Goal: Task Accomplishment & Management: Manage account settings

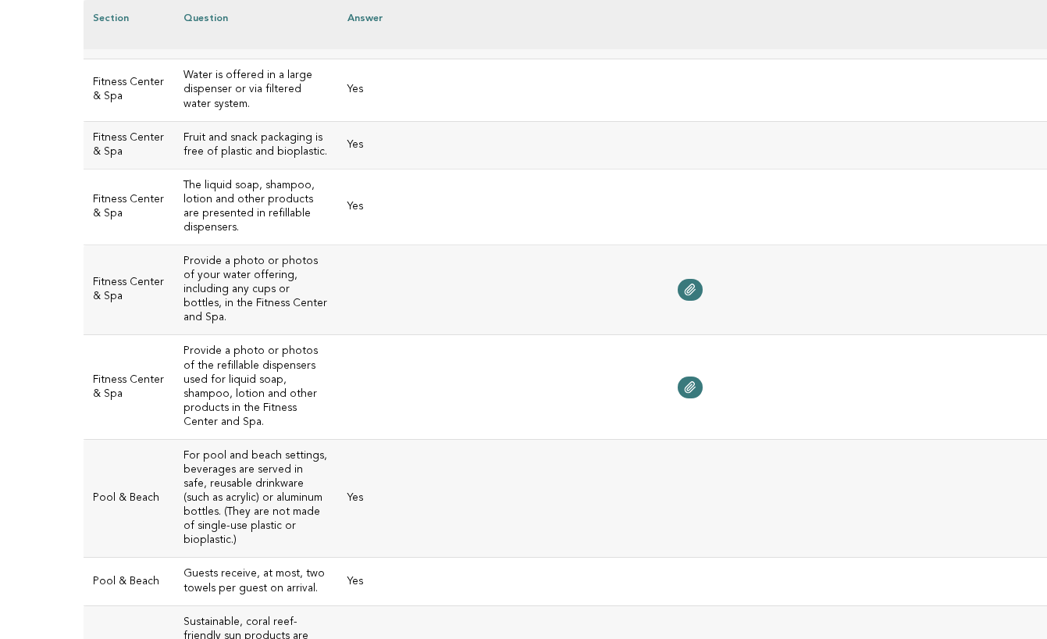
scroll to position [572, 0]
click at [684, 281] on icon at bounding box center [690, 287] width 12 height 12
click at [678, 374] on link at bounding box center [690, 385] width 25 height 22
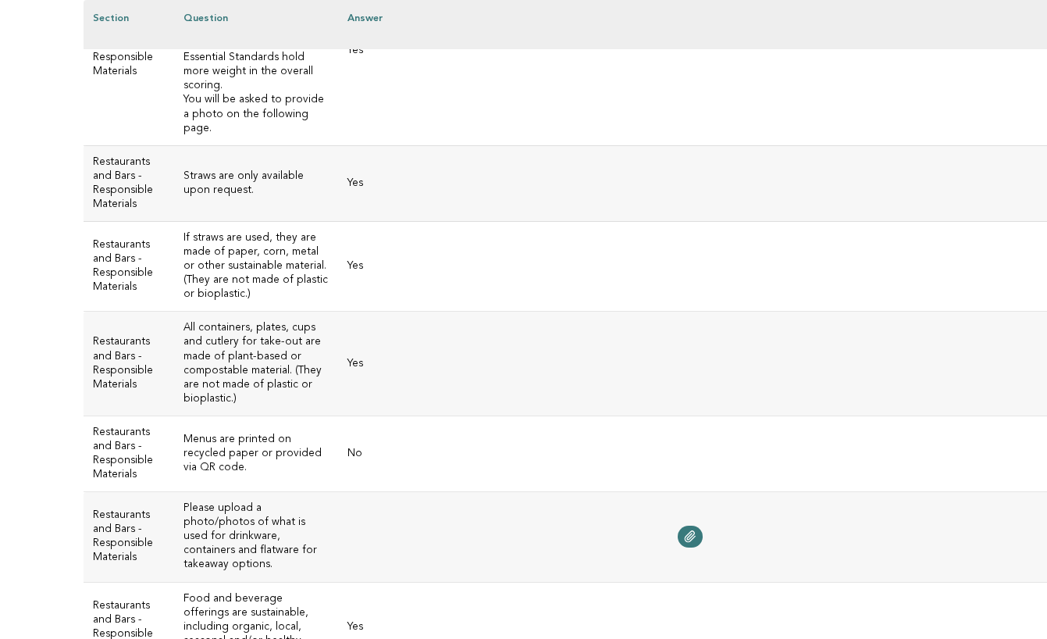
scroll to position [2839, 0]
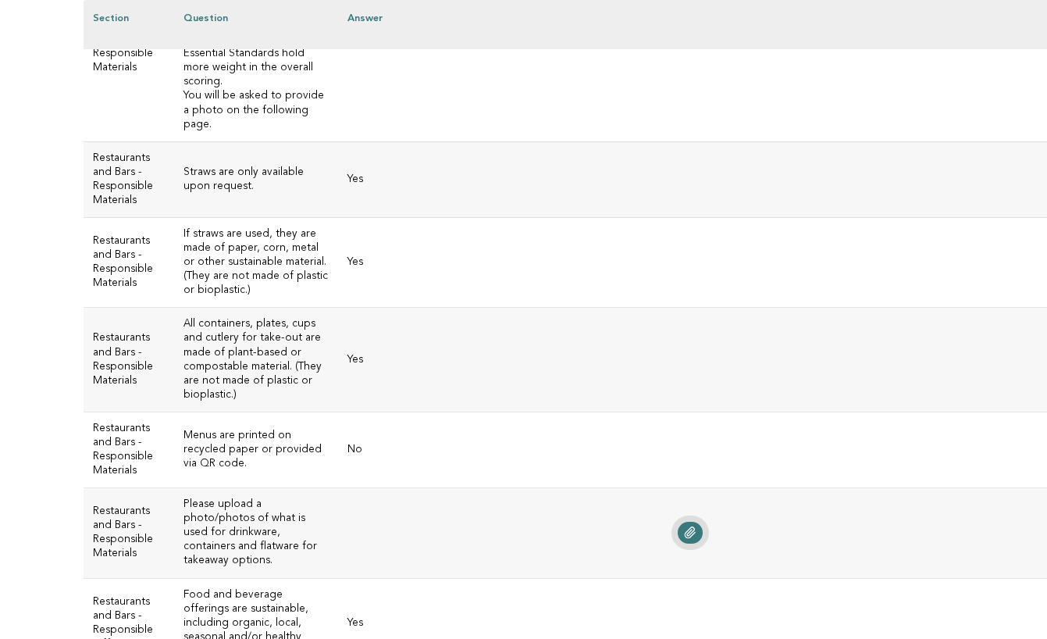
click at [685, 527] on icon at bounding box center [690, 532] width 10 height 11
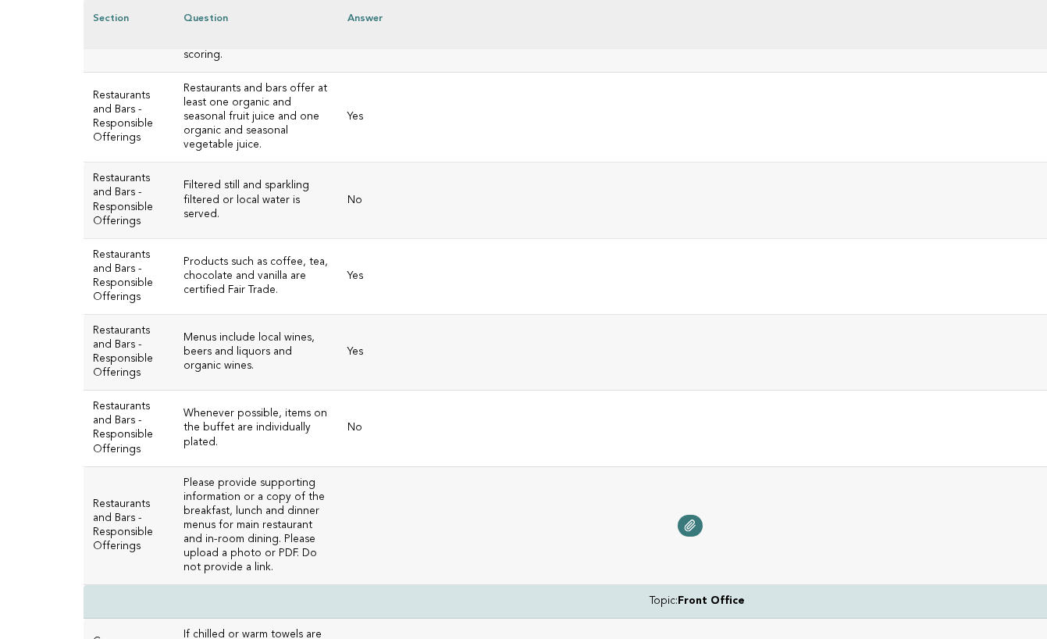
scroll to position [4086, 0]
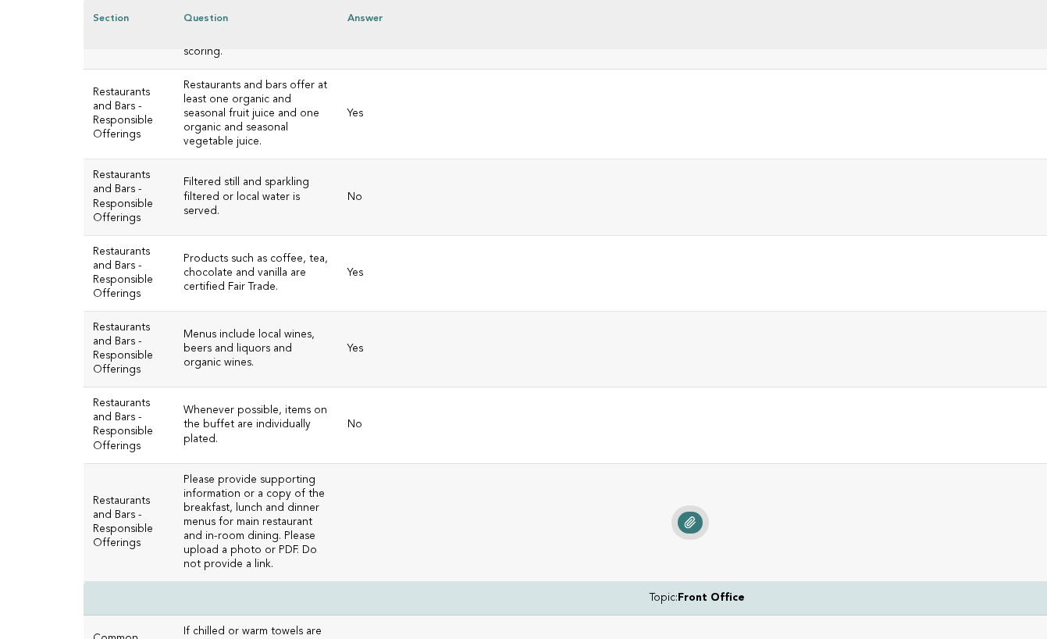
click at [685, 517] on icon at bounding box center [690, 522] width 10 height 11
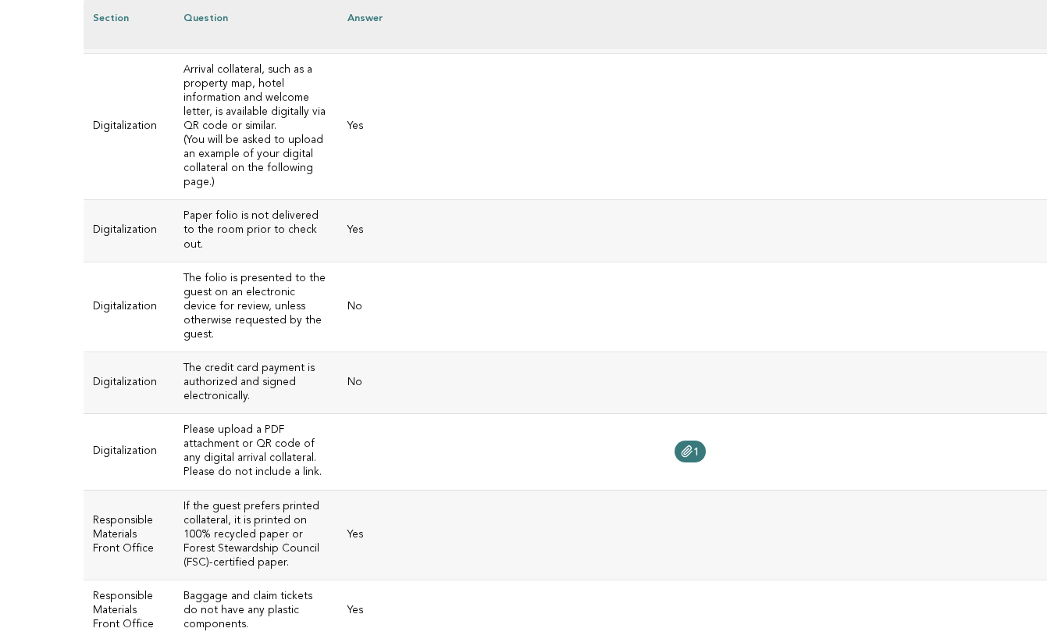
scroll to position [5203, 0]
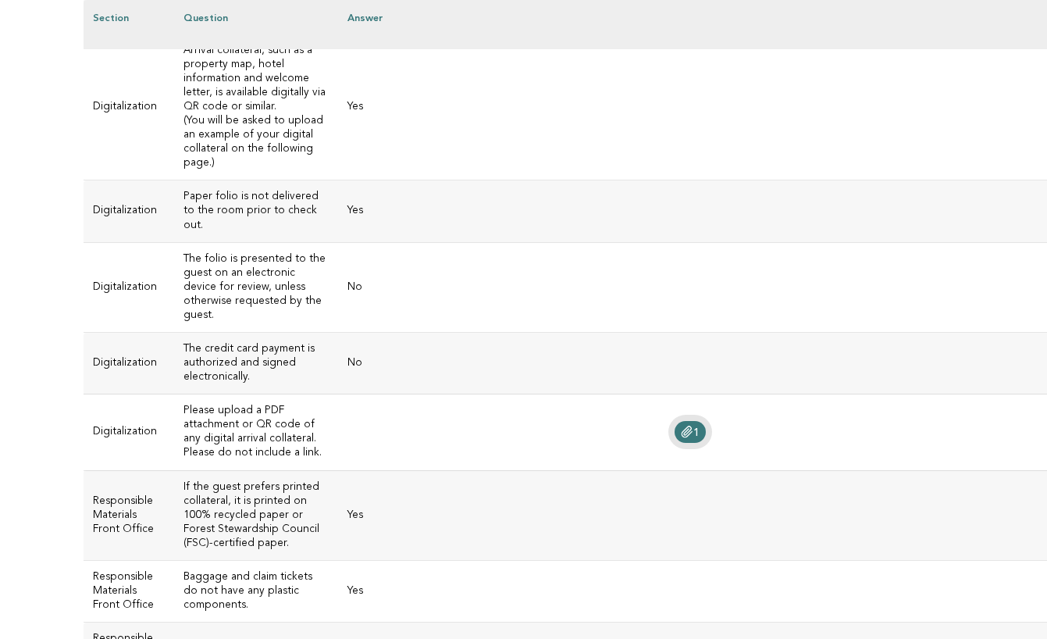
click at [682, 426] on icon at bounding box center [687, 431] width 10 height 11
click at [501, 470] on td "Yes" at bounding box center [690, 515] width 704 height 90
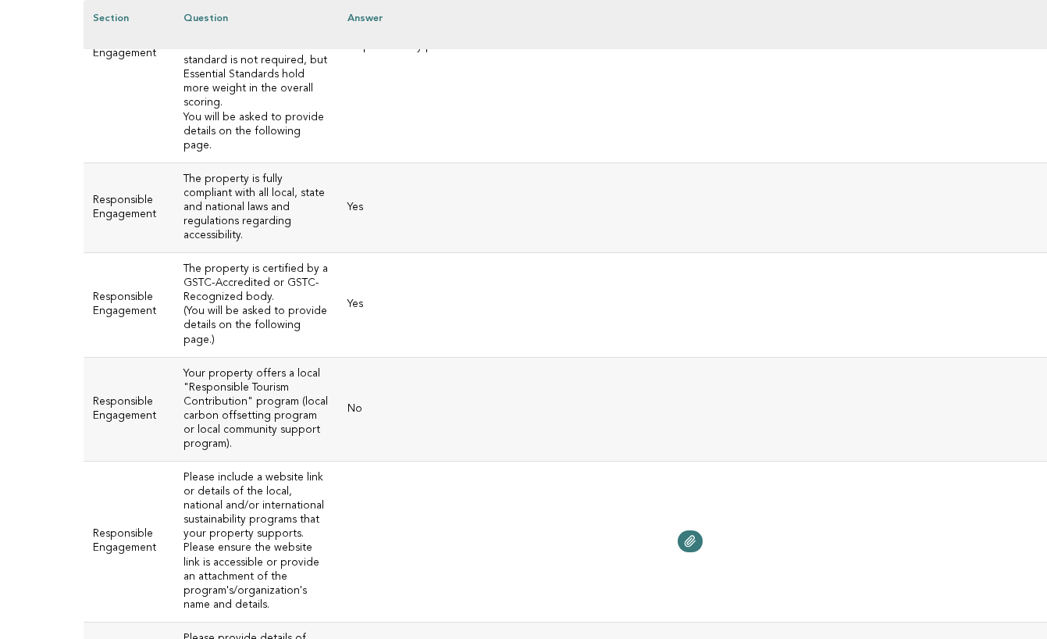
scroll to position [7471, 0]
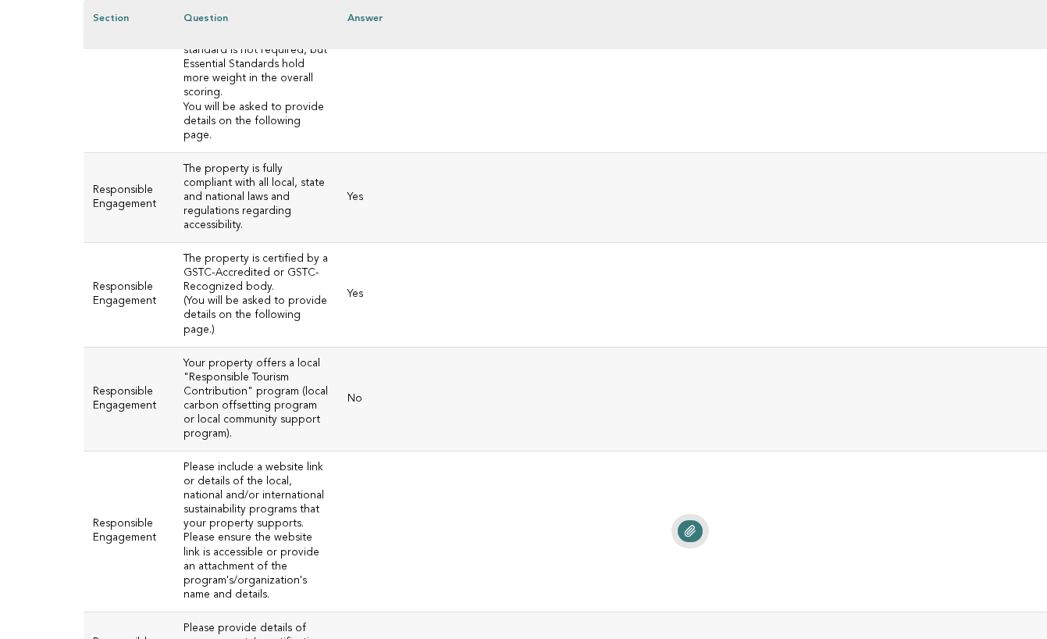
click at [678, 520] on link at bounding box center [690, 531] width 25 height 22
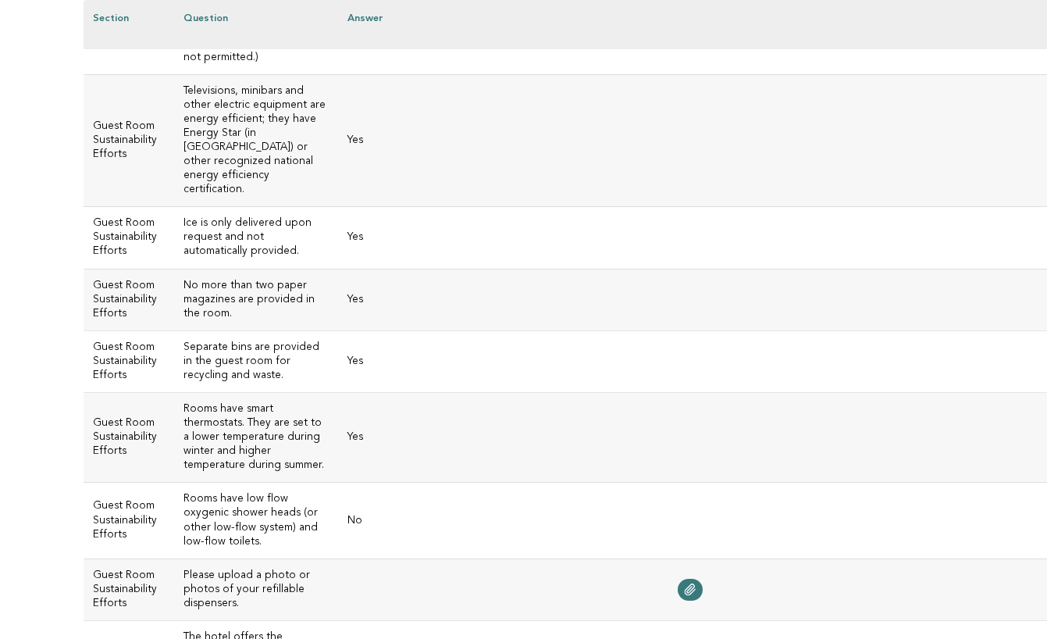
scroll to position [8648, 0]
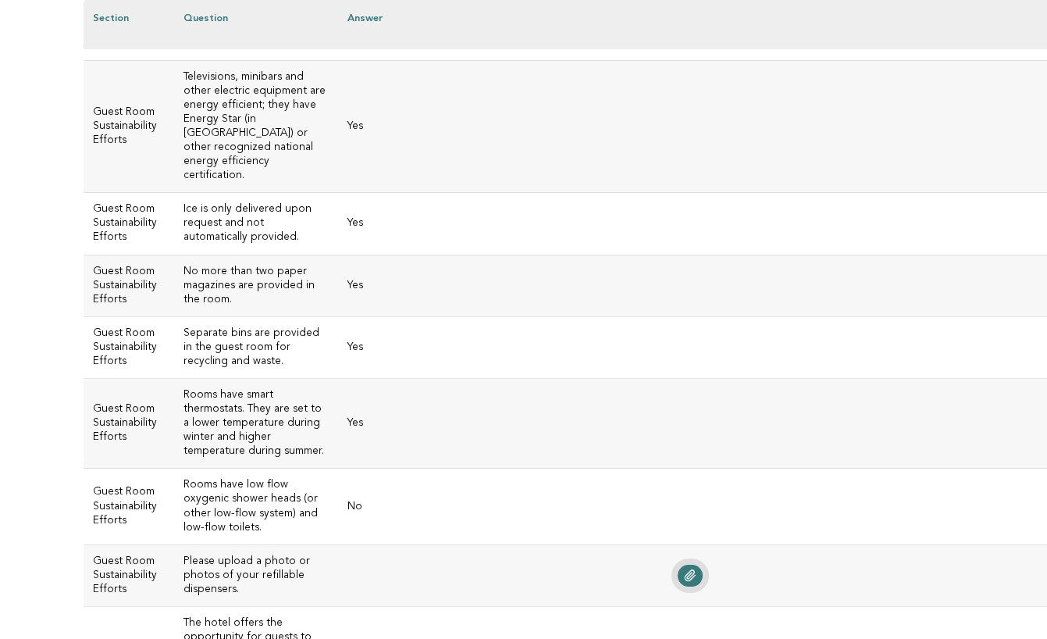
click at [685, 570] on icon at bounding box center [690, 575] width 10 height 11
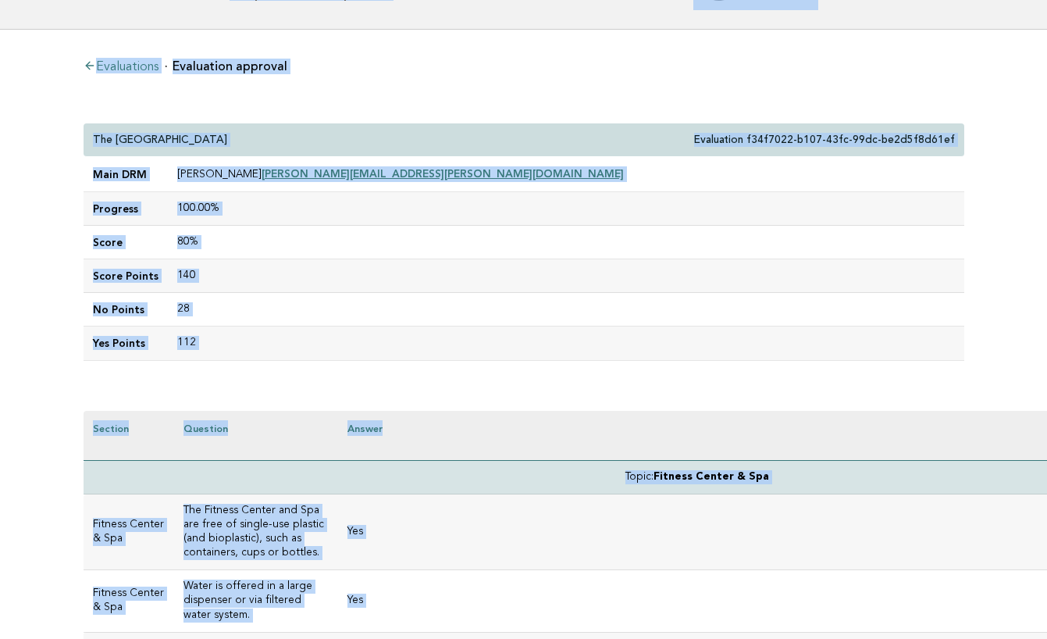
scroll to position [0, 0]
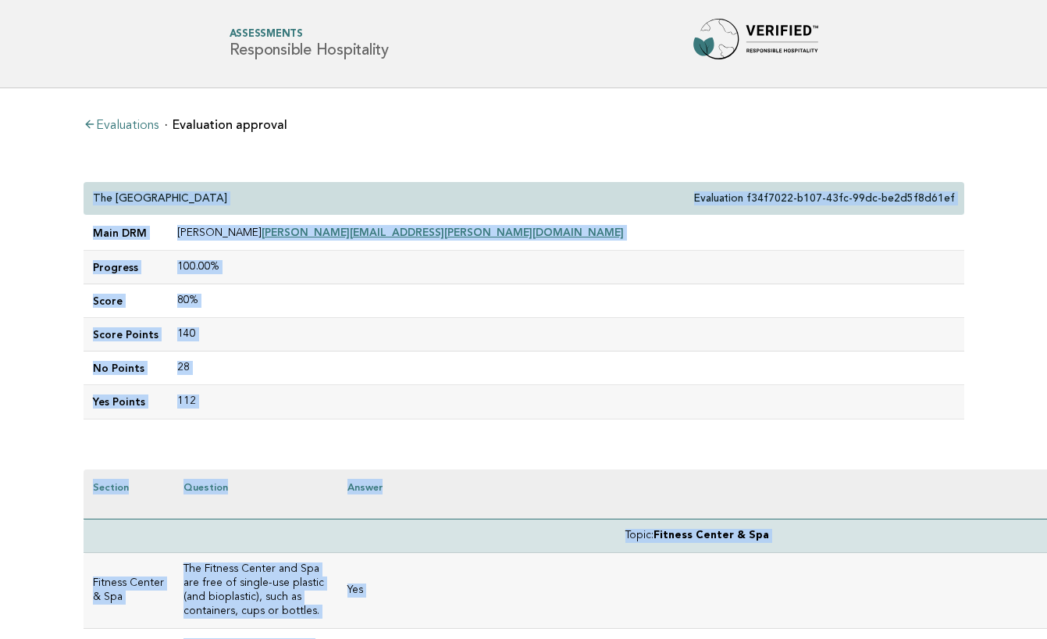
drag, startPoint x: 293, startPoint y: 277, endPoint x: 286, endPoint y: 172, distance: 105.7
copy div "The St. Regis Bora Bora Resort Evaluation f34f7022-b107-43fc-99dc-be2d5f8d61ef …"
click at [618, 361] on td "28" at bounding box center [566, 368] width 797 height 34
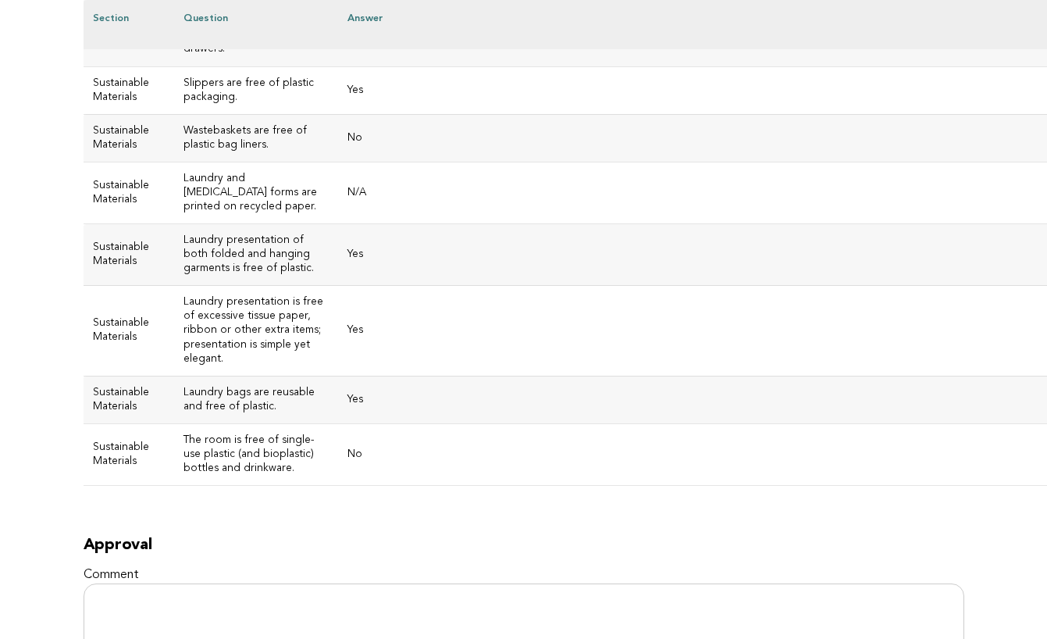
scroll to position [10385, 0]
